Goal: Transaction & Acquisition: Obtain resource

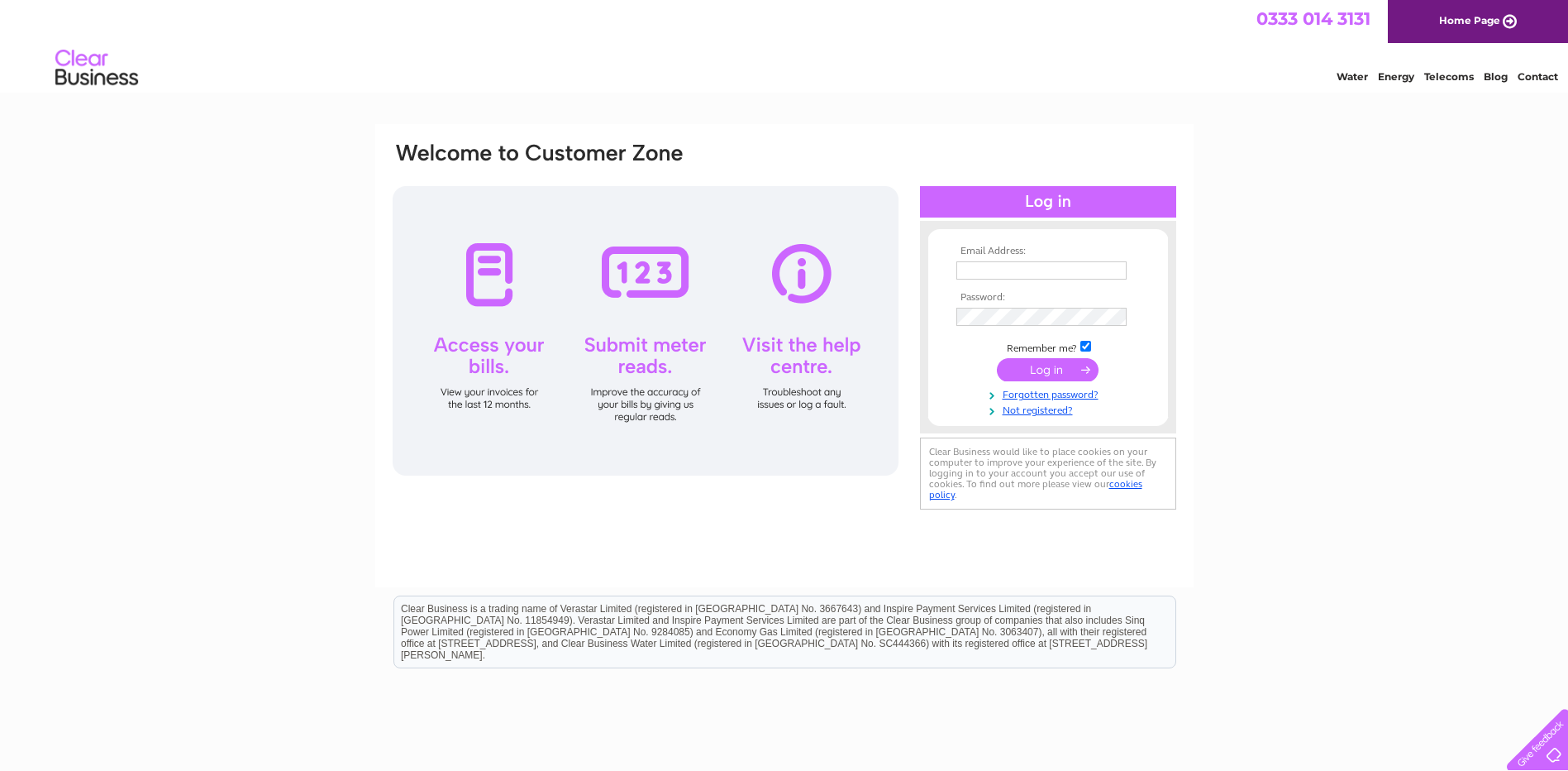
type input "[EMAIL_ADDRESS][DOMAIN_NAME]"
click at [1045, 374] on input "submit" at bounding box center [1048, 370] width 101 height 23
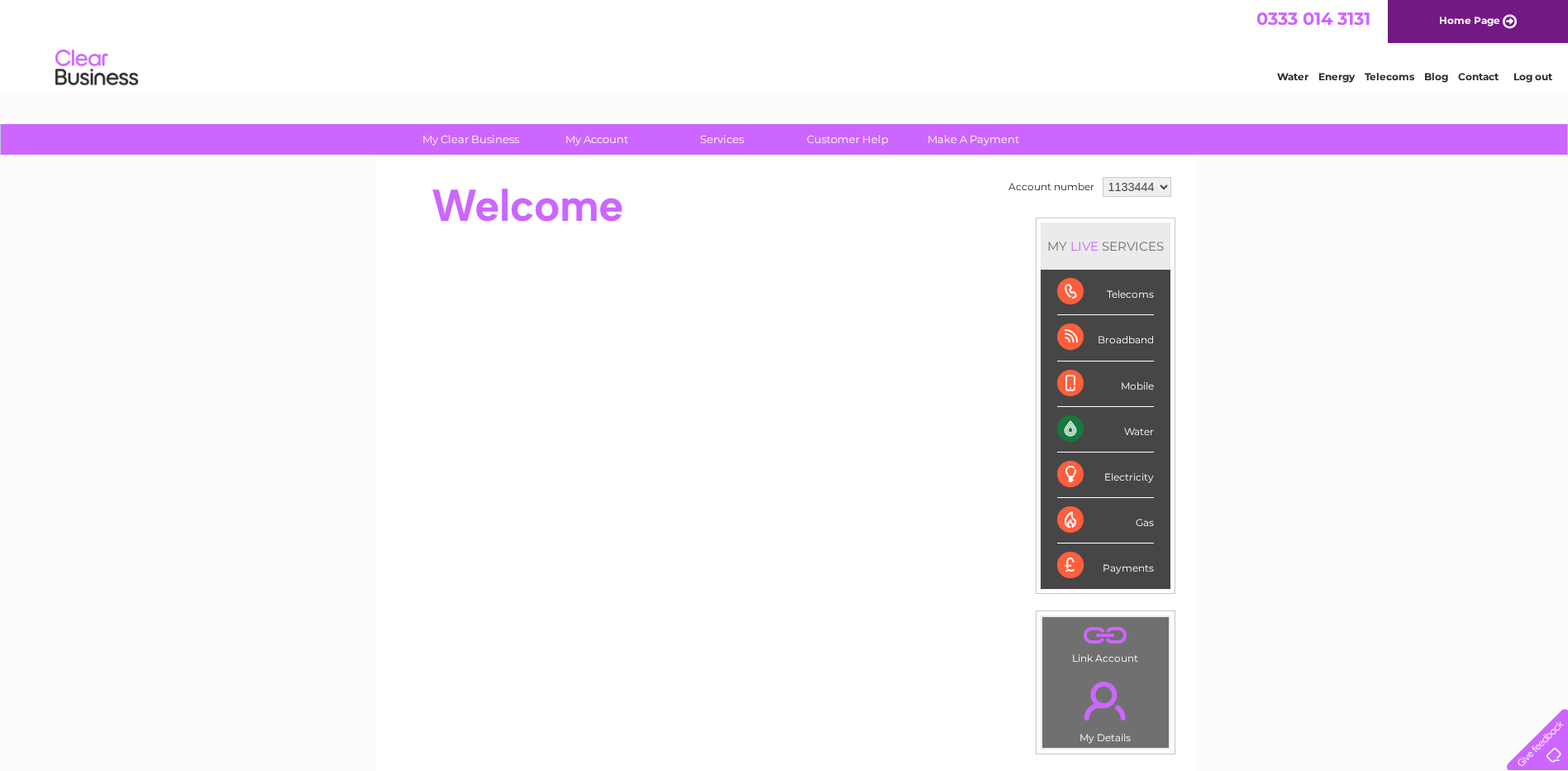
click at [1159, 183] on select "1133444 1135373 1135377 1137722 1137723 1137724 1138833" at bounding box center [1137, 186] width 69 height 20
click at [1103, 177] on select "1133444 1135373 1135377 1137722 1137723 1137724 1138833" at bounding box center [1137, 186] width 69 height 20
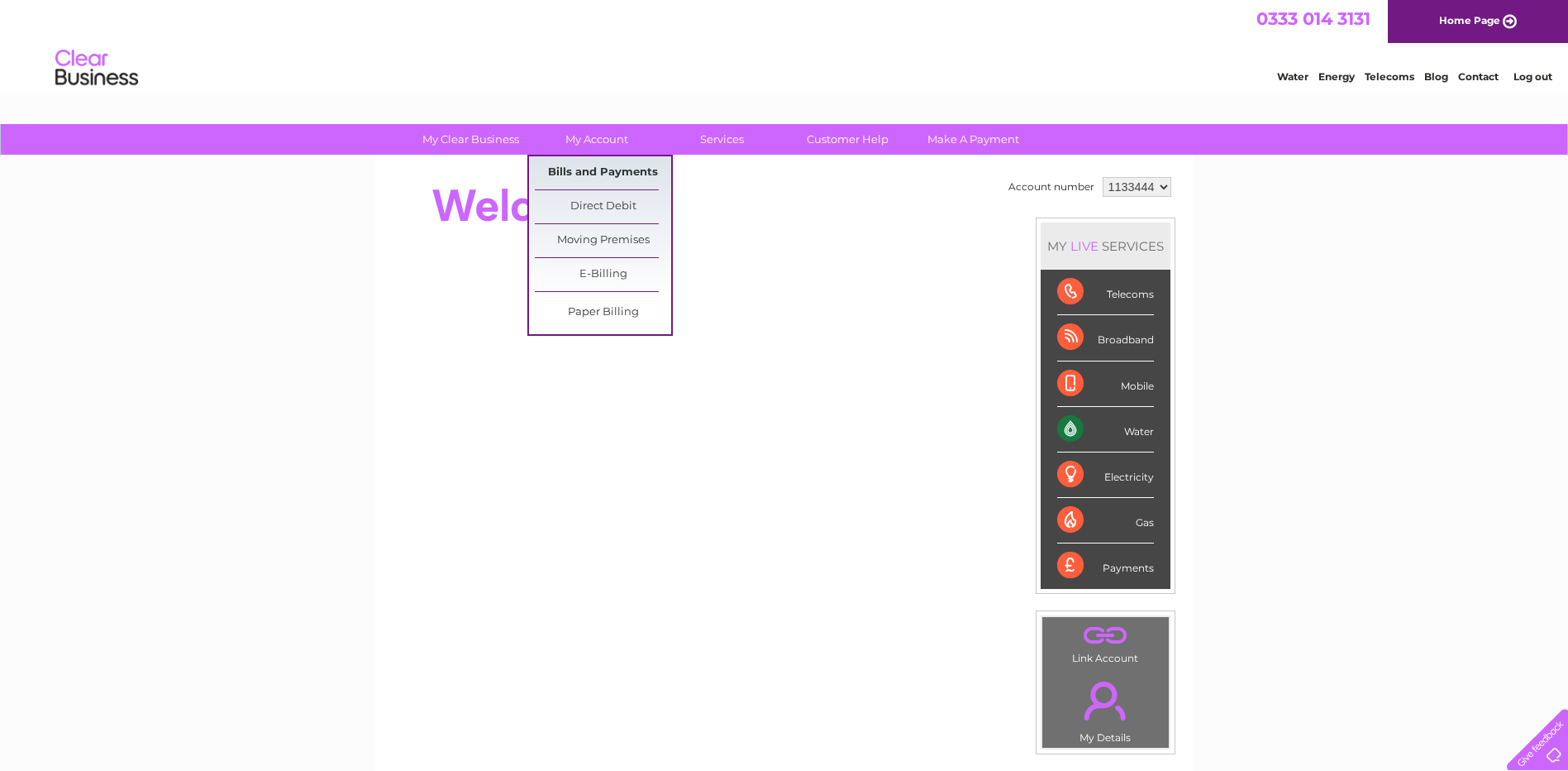
click at [596, 164] on link "Bills and Payments" at bounding box center [603, 173] width 137 height 33
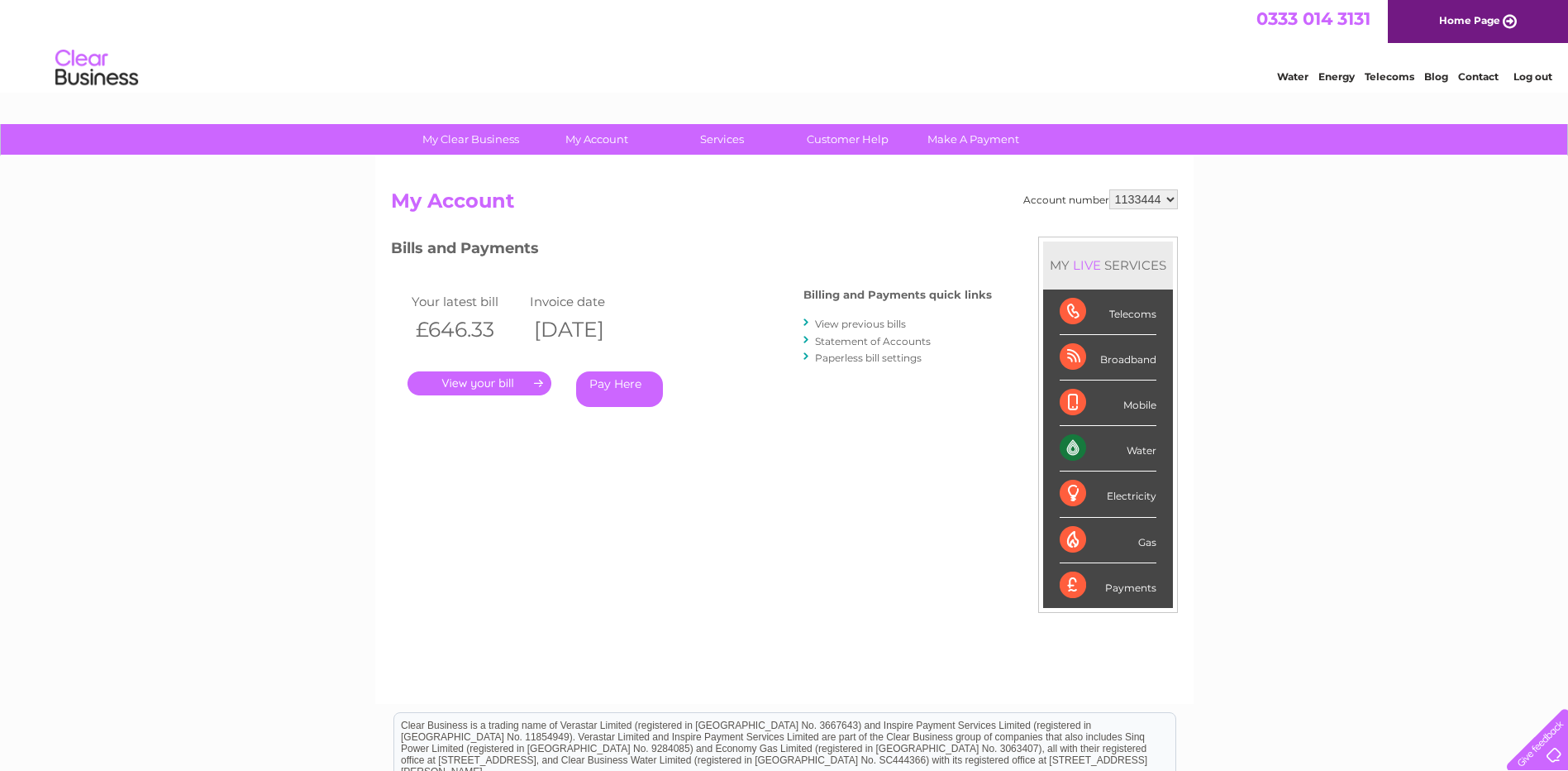
click at [515, 390] on link "." at bounding box center [479, 383] width 144 height 24
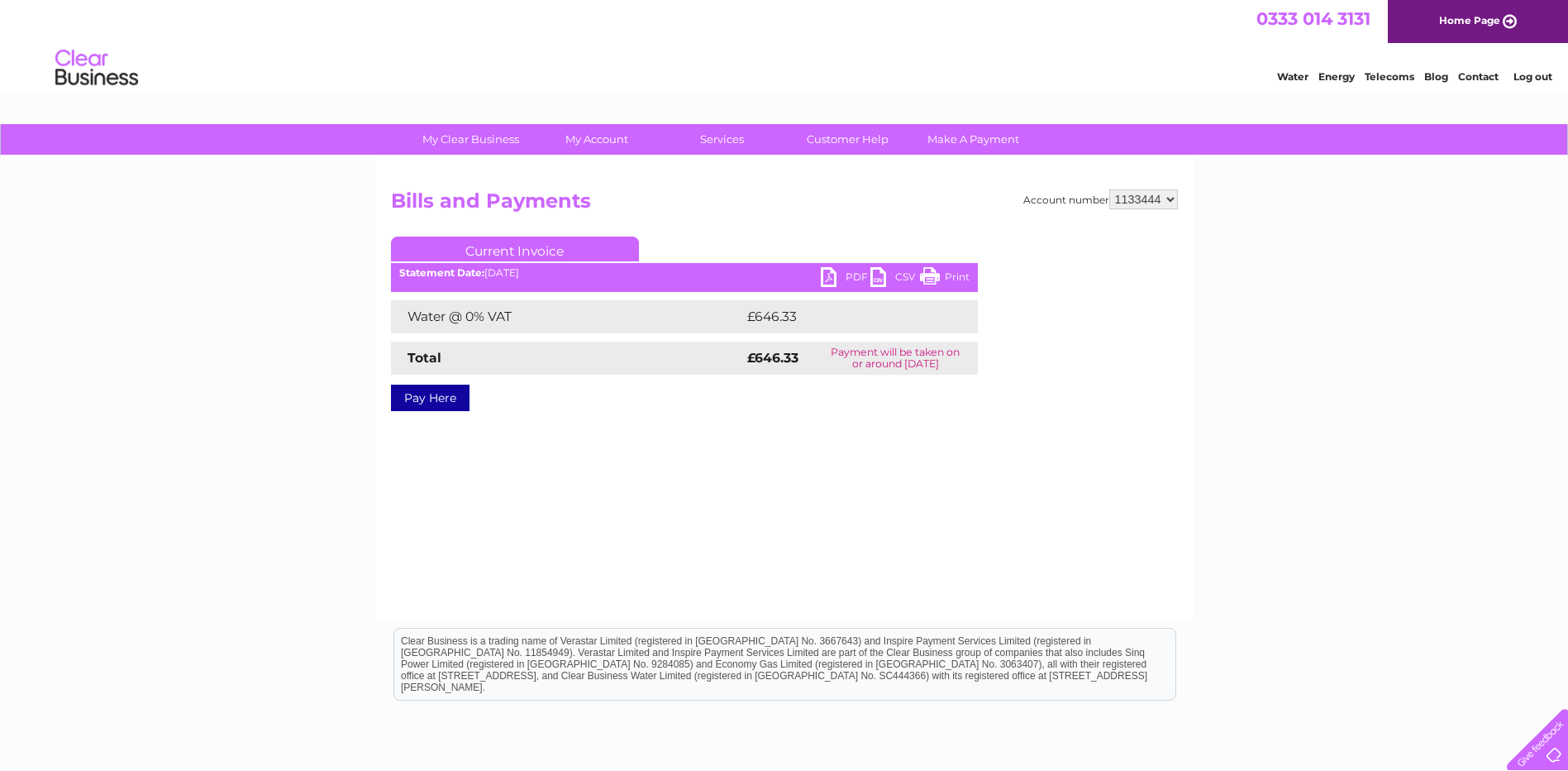
click at [833, 274] on link "PDF" at bounding box center [846, 279] width 50 height 24
click at [1172, 201] on select "1133444 1135373 1135377 1137722 1137723 1137724 1138833" at bounding box center [1144, 199] width 69 height 20
select select "1135373"
click at [1111, 189] on select "1133444 1135373 1135377 1137722 1137723 1137724 1138833" at bounding box center [1144, 199] width 69 height 20
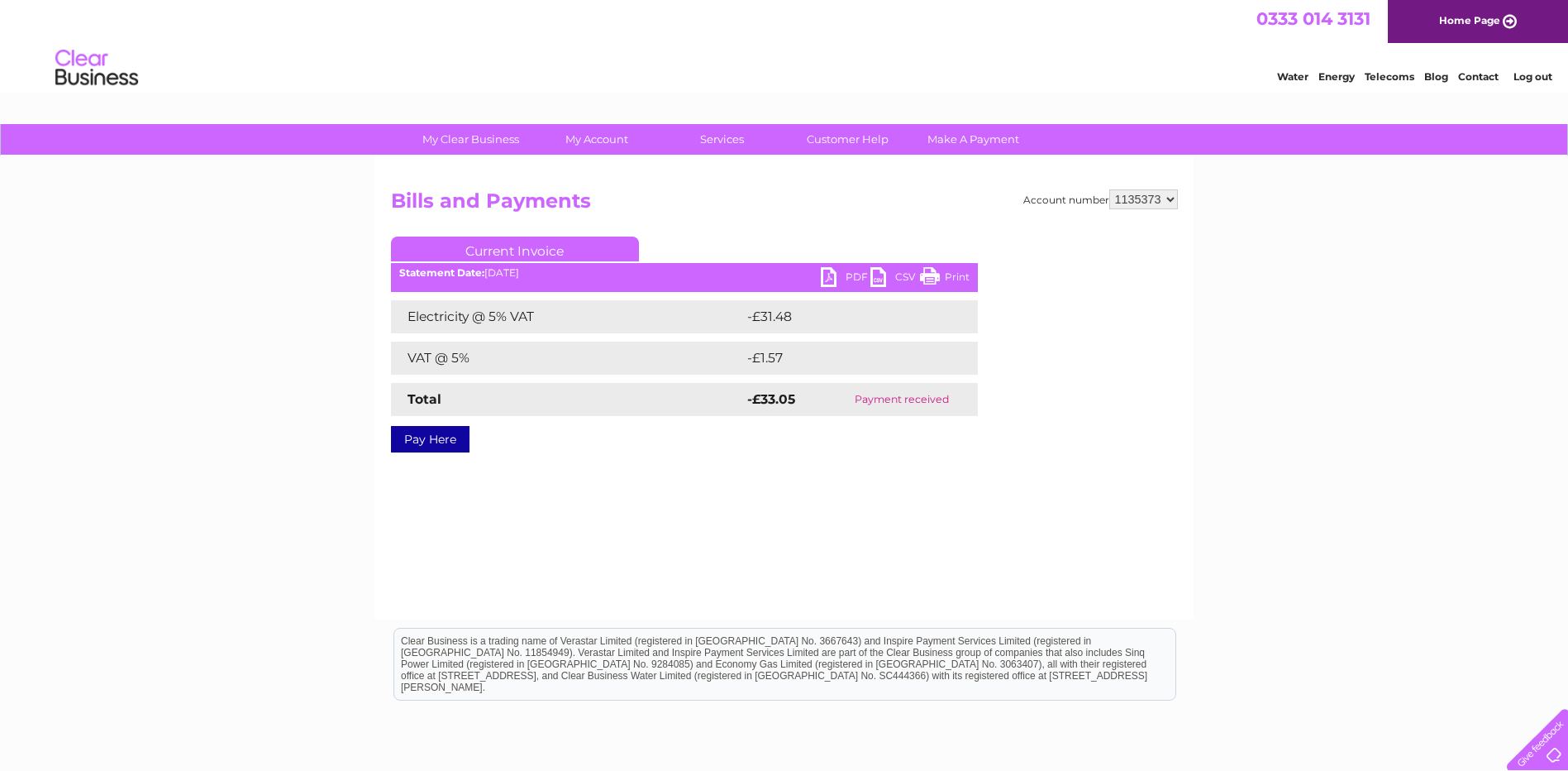
click at [1175, 203] on select "1133444 1135373 1135377 1137722 1137723 1137724 1138833" at bounding box center [1144, 199] width 69 height 20
select select "1135377"
click at [1111, 189] on select "1133444 1135373 1135377 1137722 1137723 1137724 1138833" at bounding box center [1144, 199] width 69 height 20
click at [1169, 202] on select "1133444 1135373 1135377 1137722 1137723 1137724 1138833" at bounding box center [1144, 199] width 69 height 20
select select "1137722"
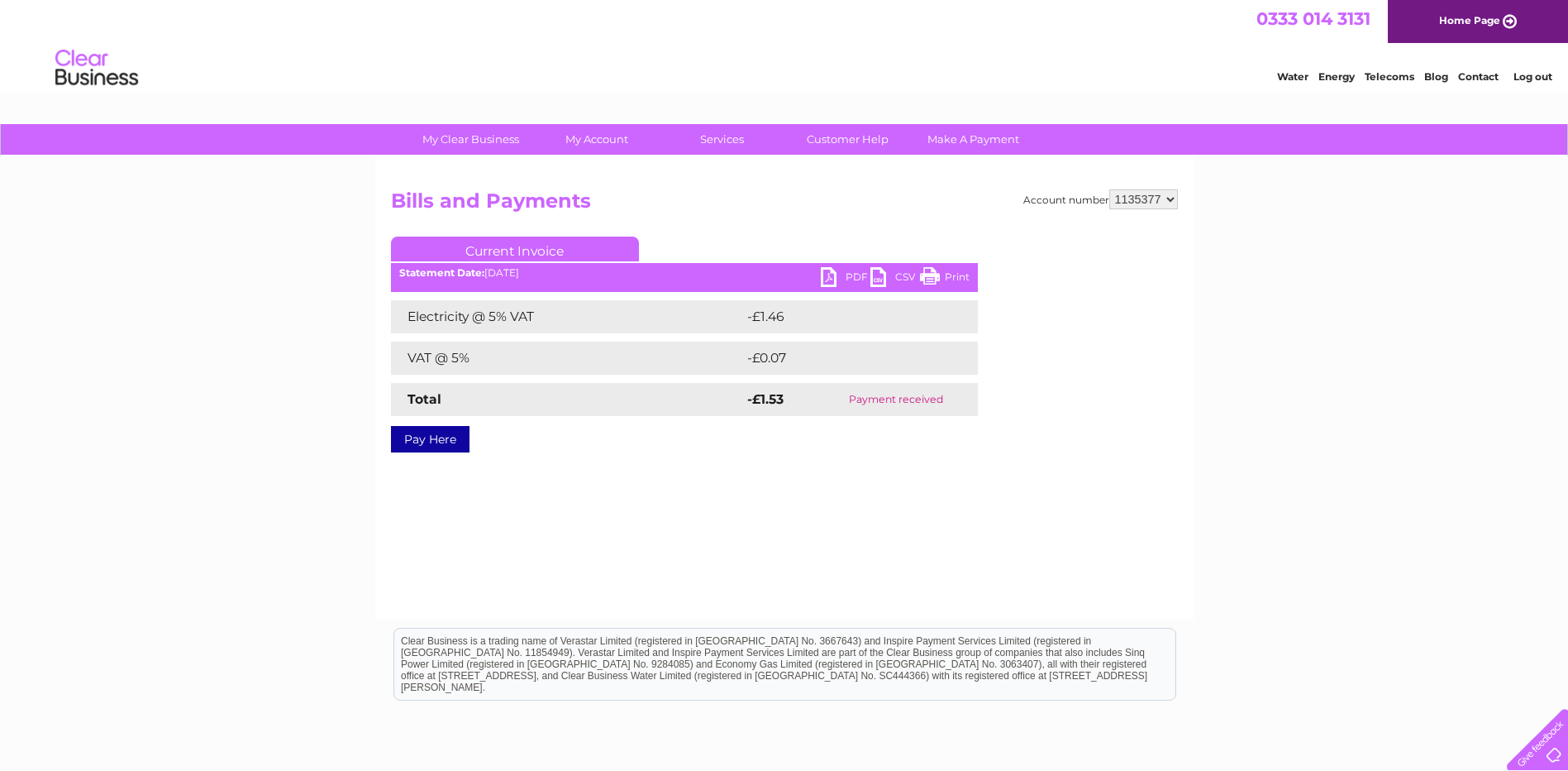
click at [1111, 189] on select "1133444 1135373 1135377 1137722 1137723 1137724 1138833" at bounding box center [1144, 199] width 69 height 20
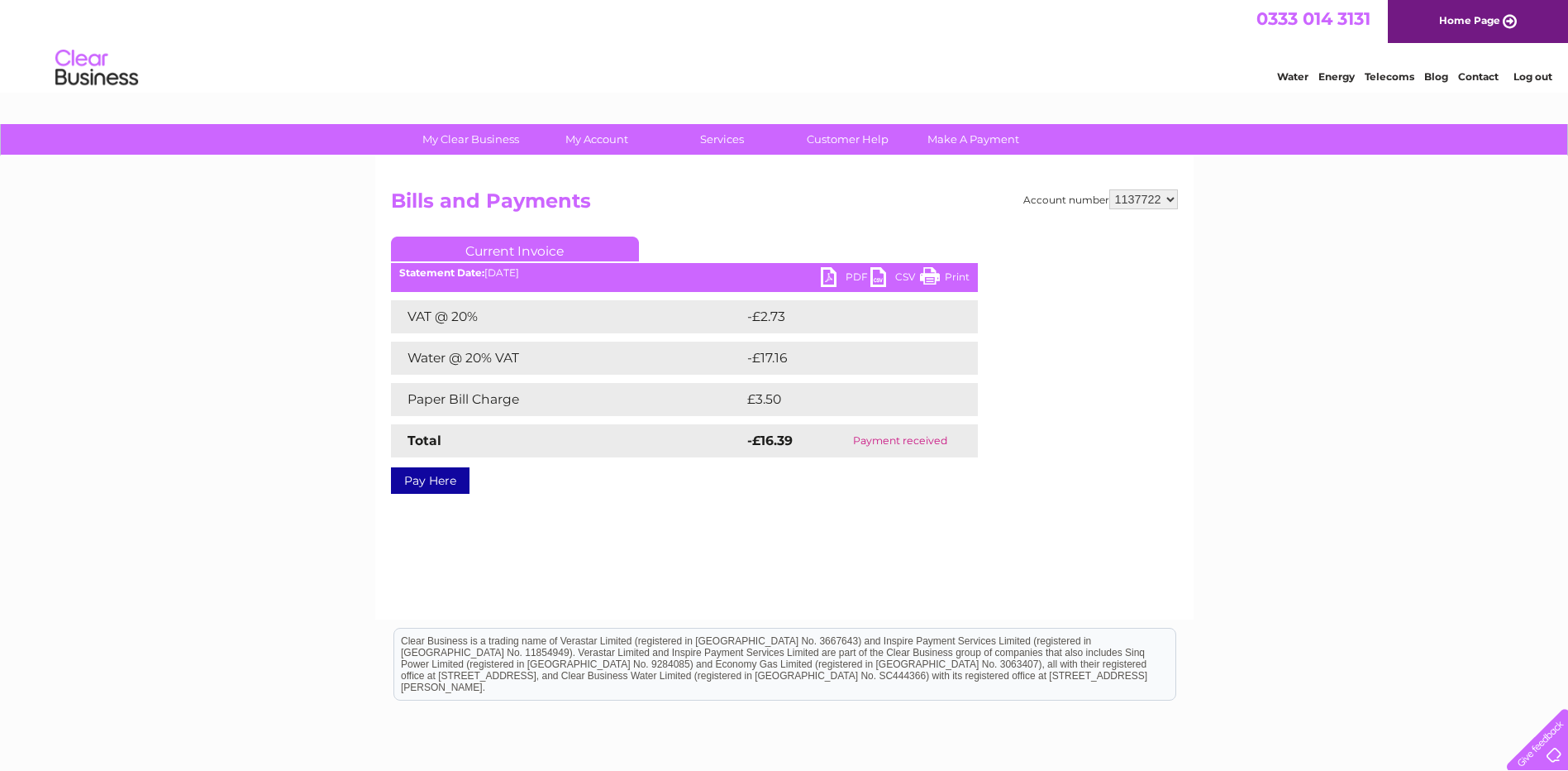
click at [1174, 201] on select "1133444 1135373 1135377 1137722 1137723 1137724 1138833" at bounding box center [1144, 199] width 69 height 20
select select "1137723"
click at [1111, 189] on select "1133444 1135373 1135377 1137722 1137723 1137724 1138833" at bounding box center [1144, 199] width 69 height 20
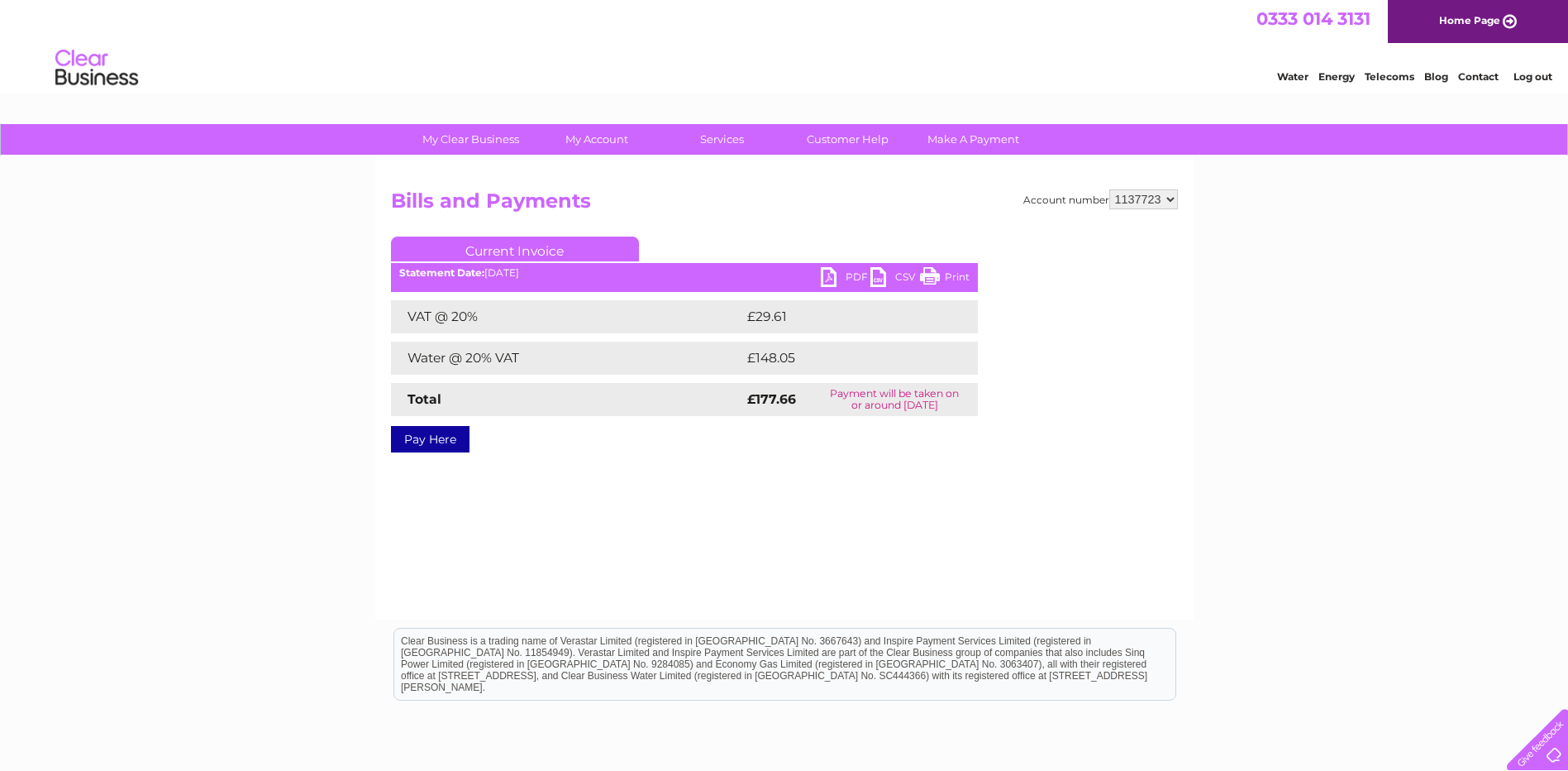
click at [840, 274] on link "PDF" at bounding box center [846, 279] width 50 height 24
click at [1174, 205] on select "1133444 1135373 1135377 1137722 1137723 1137724 1138833" at bounding box center [1144, 199] width 69 height 20
select select "1137724"
click at [1111, 189] on select "1133444 1135373 1135377 1137722 1137723 1137724 1138833" at bounding box center [1144, 199] width 69 height 20
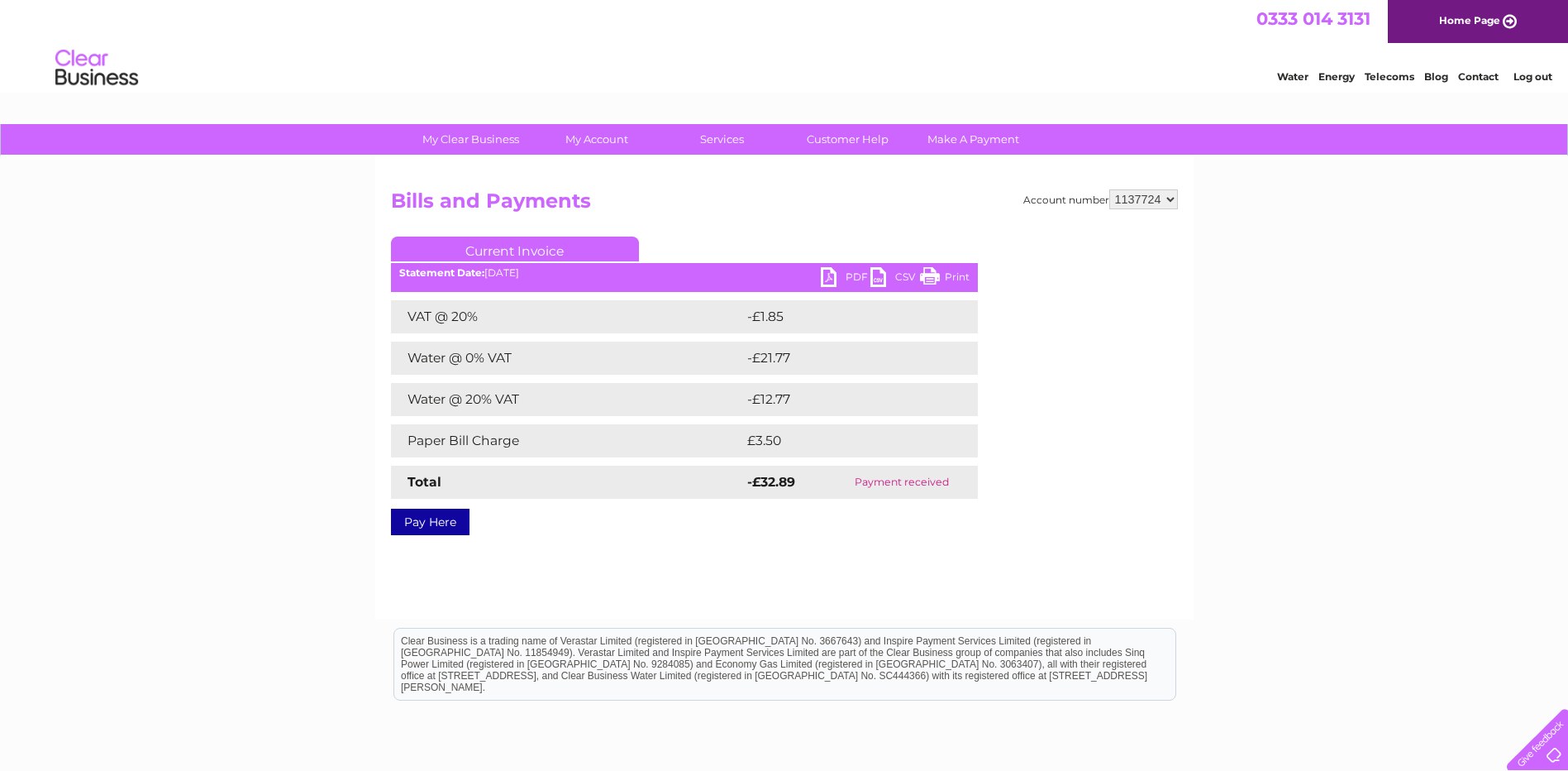
click at [1170, 203] on select "1133444 1135373 1135377 1137722 1137723 1137724 1138833" at bounding box center [1144, 199] width 69 height 20
select select "1138833"
click at [1111, 189] on select "1133444 1135373 1135377 1137722 1137723 1137724 1138833" at bounding box center [1144, 199] width 69 height 20
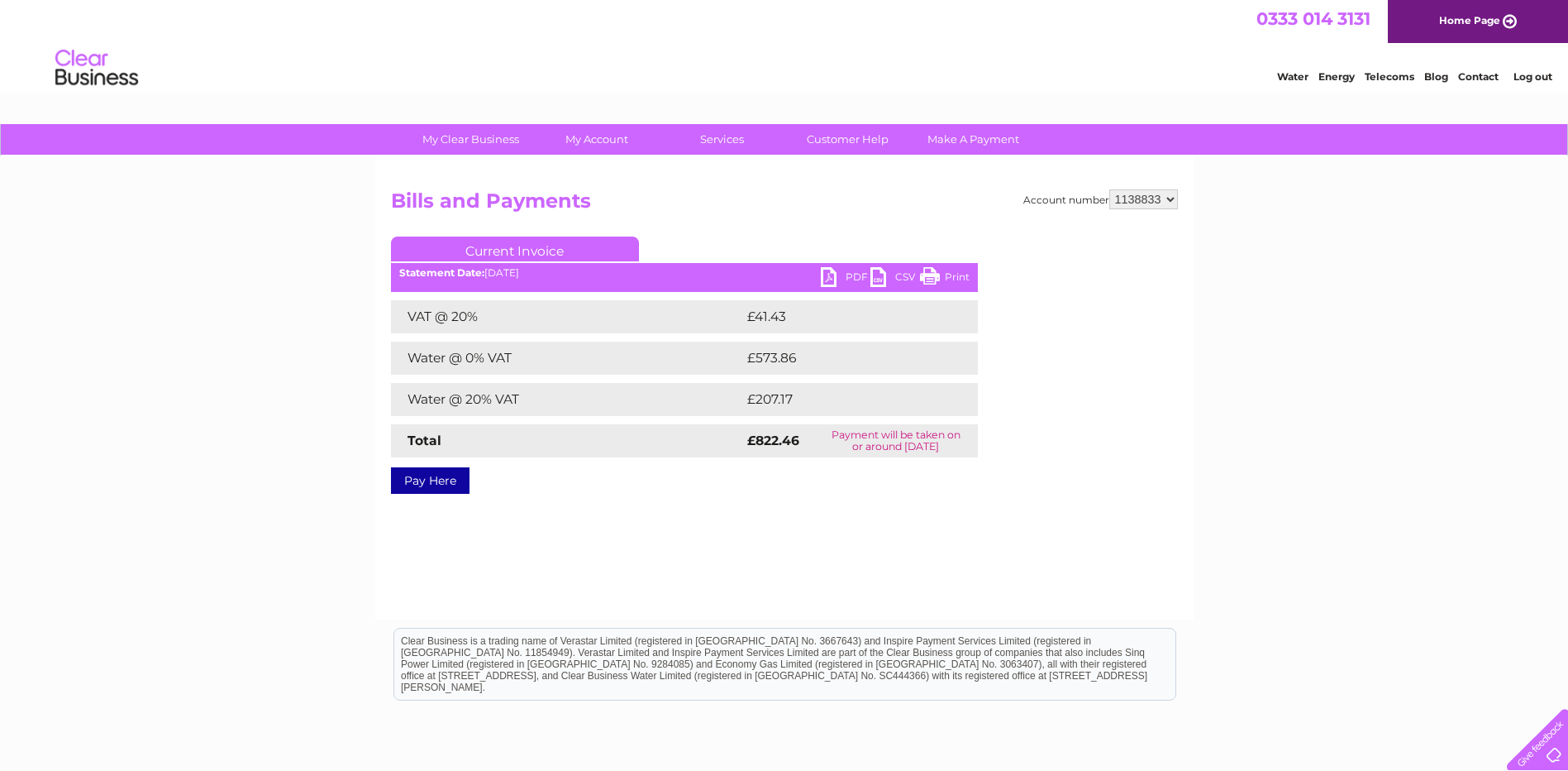
click at [857, 275] on link "PDF" at bounding box center [846, 279] width 50 height 24
click at [1536, 77] on link "Log out" at bounding box center [1533, 76] width 39 height 12
